Goal: Information Seeking & Learning: Learn about a topic

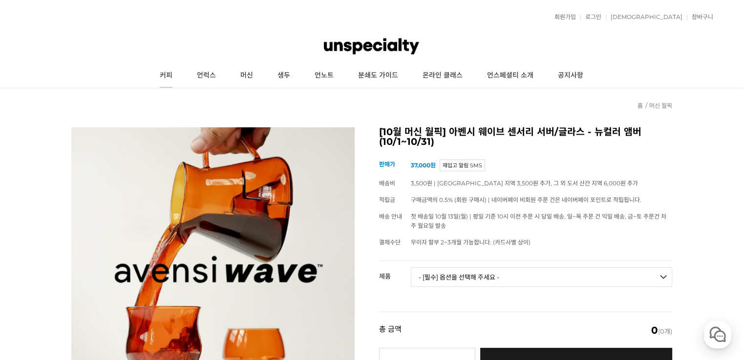
click at [171, 77] on link "커피" at bounding box center [166, 75] width 37 height 24
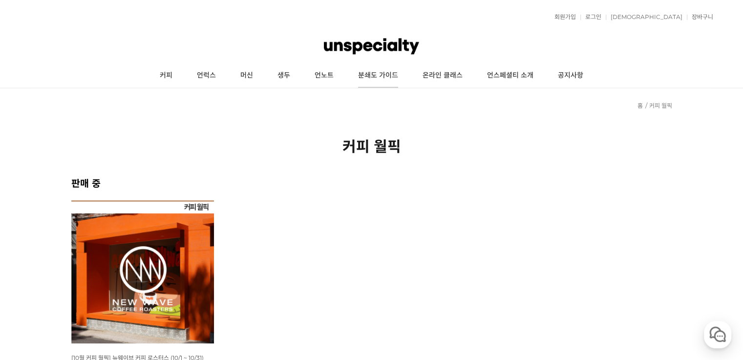
click at [373, 74] on link "분쇄도 가이드" at bounding box center [378, 75] width 64 height 24
